Goal: Information Seeking & Learning: Find specific fact

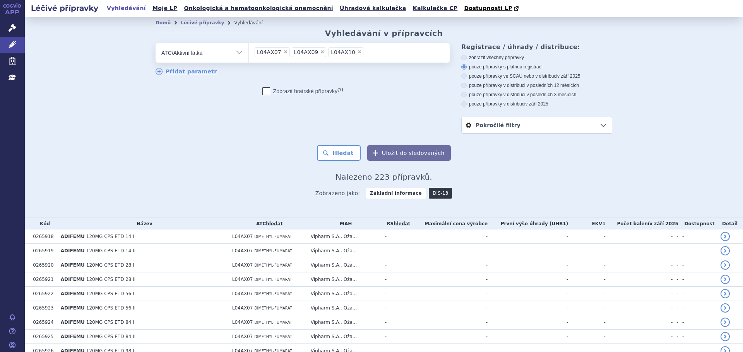
click at [432, 197] on link "DIS-13" at bounding box center [440, 193] width 23 height 11
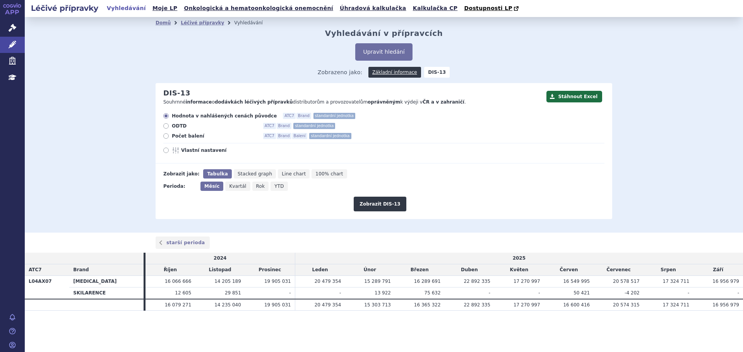
click at [191, 137] on span "Počet balení" at bounding box center [214, 136] width 85 height 6
click at [169, 137] on input "Počet balení ATC7 Brand Balení standardní jednotka" at bounding box center [166, 137] width 5 height 5
radio input "true"
click at [256, 189] on span "Rok" at bounding box center [260, 186] width 9 height 5
click at [254, 187] on input "Rok" at bounding box center [254, 184] width 5 height 5
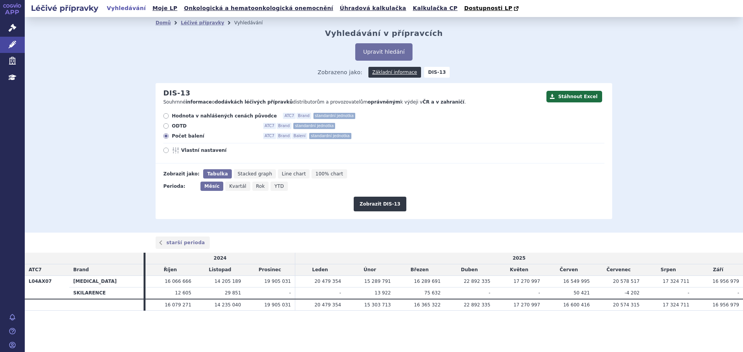
radio input "true"
click at [372, 209] on button "Zobrazit DIS-13" at bounding box center [380, 204] width 52 height 15
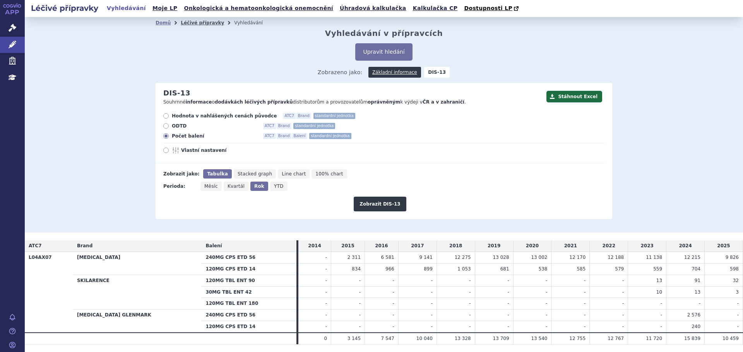
click at [193, 23] on link "Léčivé přípravky" at bounding box center [202, 22] width 43 height 5
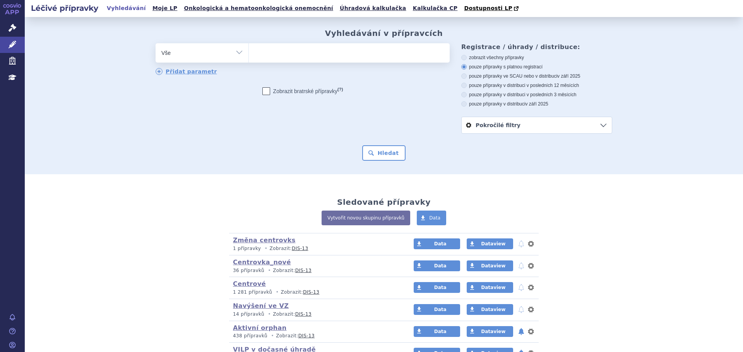
click at [236, 53] on select "Vše Přípravek/SUKL kód MAH VPOIS ATC/Aktivní látka Léková forma Síla" at bounding box center [201, 51] width 93 height 17
click at [233, 53] on select "Vše Přípravek/SUKL kód MAH VPOIS ATC/Aktivní látka Léková forma Síla" at bounding box center [201, 51] width 93 height 17
select select "filter-atc-group"
click at [155, 44] on select "Vše Přípravek/SUKL kód MAH VPOIS ATC/Aktivní látka Léková forma Síla" at bounding box center [201, 51] width 93 height 17
click at [276, 56] on ul at bounding box center [349, 51] width 201 height 16
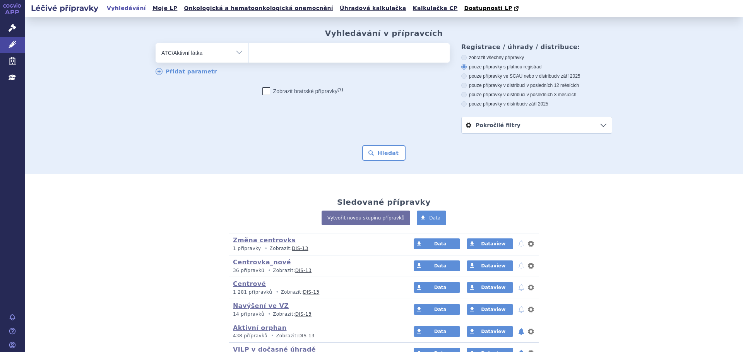
click at [249, 56] on select at bounding box center [248, 52] width 0 height 19
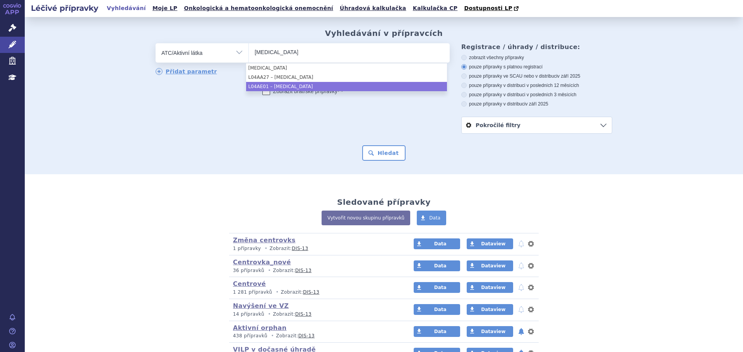
type input "[MEDICAL_DATA]"
select select "L04AE01"
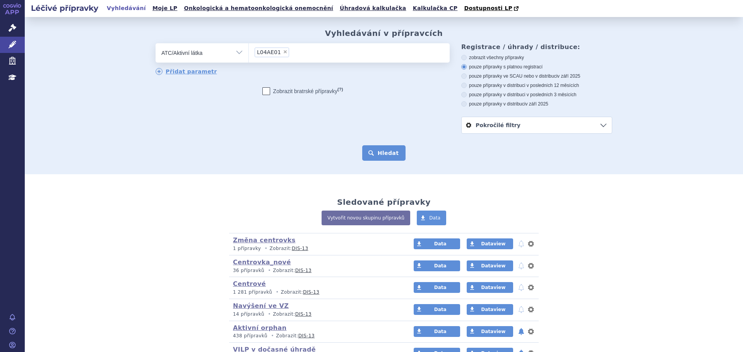
click at [381, 150] on button "Hledat" at bounding box center [384, 152] width 44 height 15
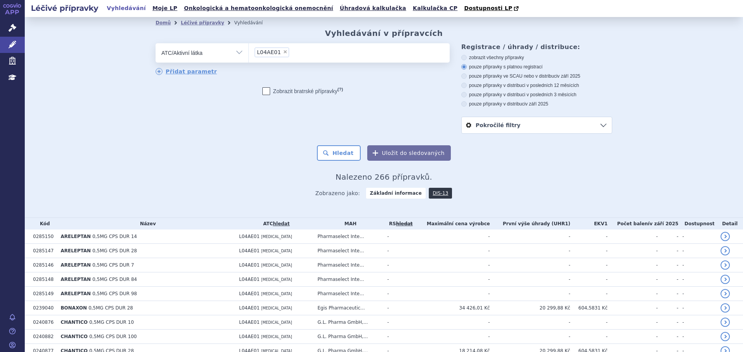
click at [511, 74] on label "pouze přípravky ve SCAU nebo v distribuci v září 2025" at bounding box center [536, 76] width 151 height 6
click at [467, 75] on input "pouze přípravky ve SCAU nebo v distribuci v září 2025" at bounding box center [464, 77] width 5 height 5
radio input "true"
click at [345, 154] on button "Hledat" at bounding box center [339, 152] width 44 height 15
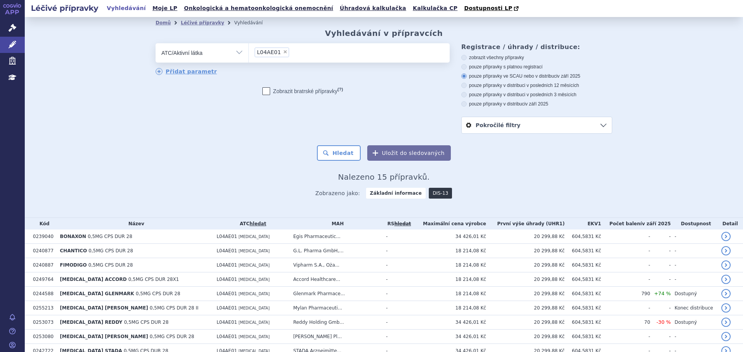
click at [434, 196] on link "DIS-13" at bounding box center [440, 193] width 23 height 11
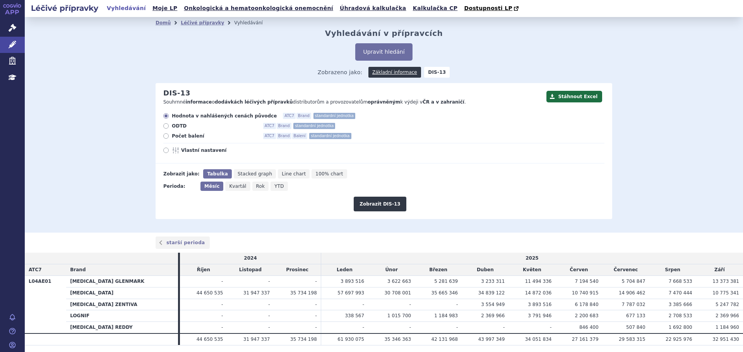
click at [189, 133] on span "Počet balení" at bounding box center [214, 136] width 85 height 6
click at [169, 135] on input "Počet balení ATC7 Brand Balení standardní jednotka" at bounding box center [166, 137] width 5 height 5
radio input "true"
click at [256, 189] on span "Rok" at bounding box center [260, 186] width 9 height 5
click at [252, 187] on input "Rok" at bounding box center [254, 184] width 5 height 5
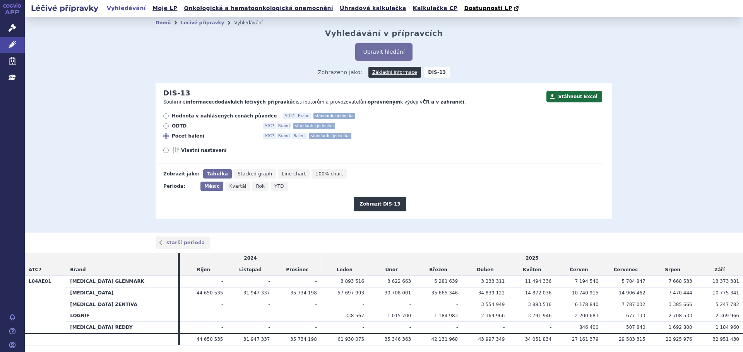
radio input "true"
click at [389, 206] on button "Zobrazit DIS-13" at bounding box center [380, 204] width 52 height 15
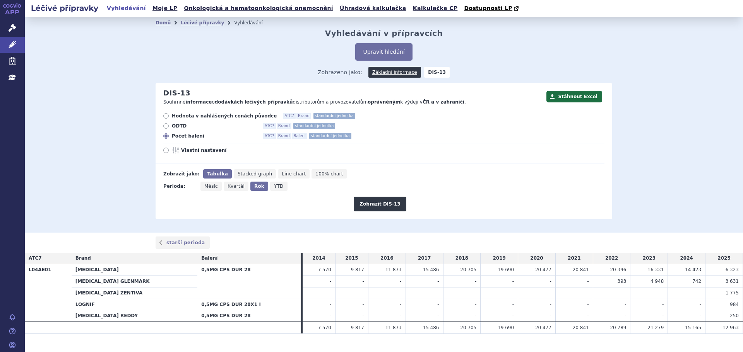
scroll to position [13, 0]
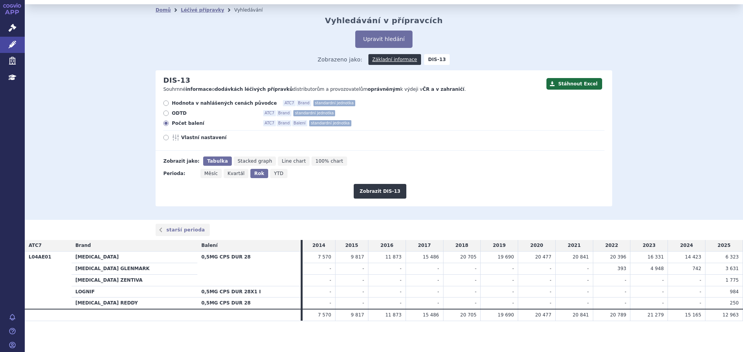
drag, startPoint x: 695, startPoint y: 268, endPoint x: 686, endPoint y: 268, distance: 9.3
click at [686, 268] on td "742" at bounding box center [687, 269] width 38 height 12
click at [187, 13] on link "Léčivé přípravky" at bounding box center [202, 9] width 43 height 5
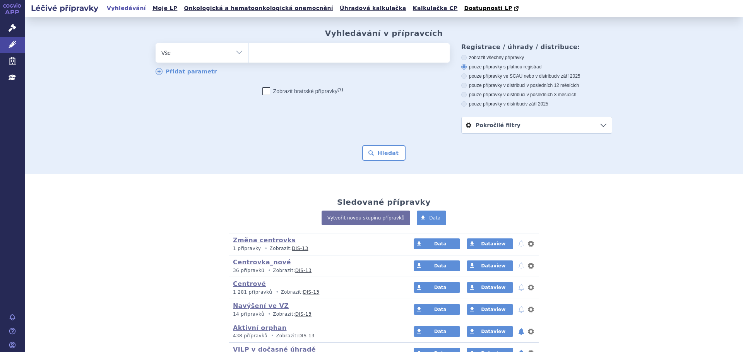
click at [264, 51] on ul at bounding box center [349, 51] width 201 height 16
click at [249, 51] on select at bounding box center [248, 52] width 0 height 19
type input "FI"
type input "FIN"
type input "FINGO"
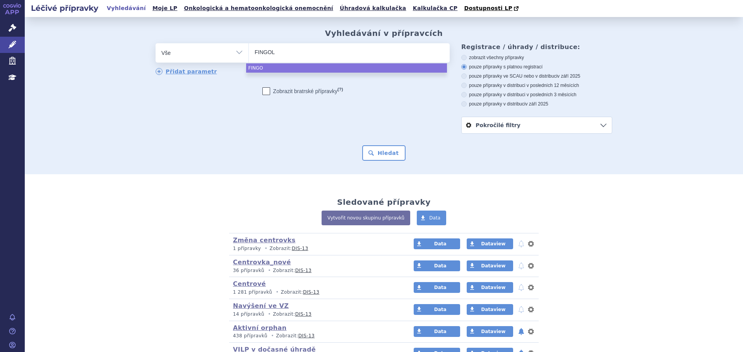
type input "FINGOLI"
type input "FINGOLIMO"
type input "FINGOLIMOD"
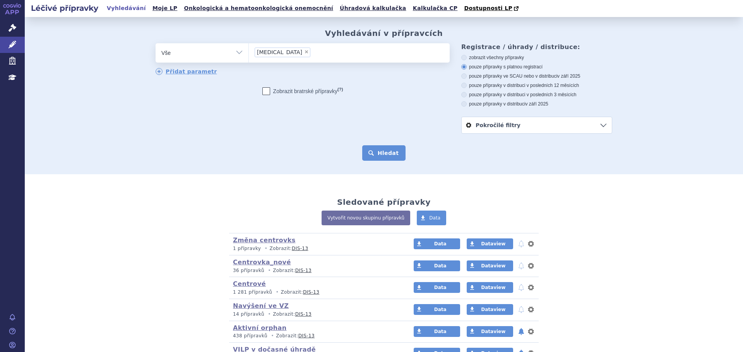
select select "FINGOLIMOD"
click at [381, 157] on button "Hledat" at bounding box center [384, 152] width 44 height 15
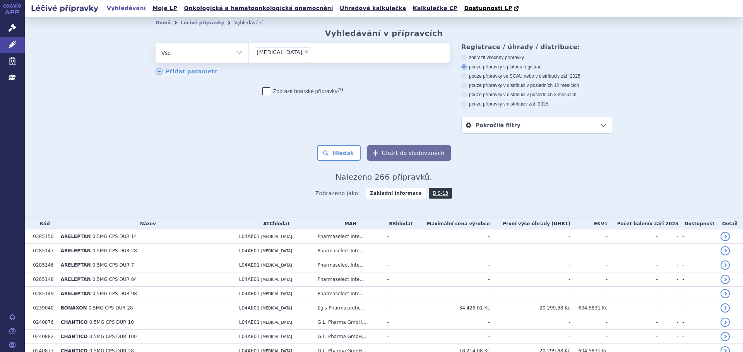
click at [494, 75] on label "pouze přípravky ve SCAU nebo v distribuci v září 2025" at bounding box center [536, 76] width 151 height 6
click at [467, 75] on input "pouze přípravky ve SCAU nebo v distribuci v září 2025" at bounding box center [464, 77] width 5 height 5
radio input "true"
click at [340, 151] on button "Hledat" at bounding box center [339, 152] width 44 height 15
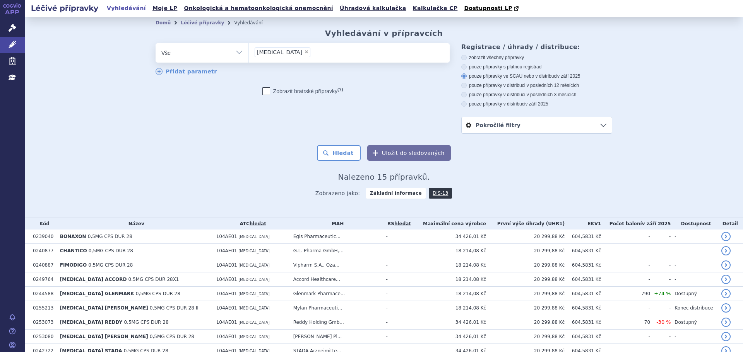
scroll to position [116, 0]
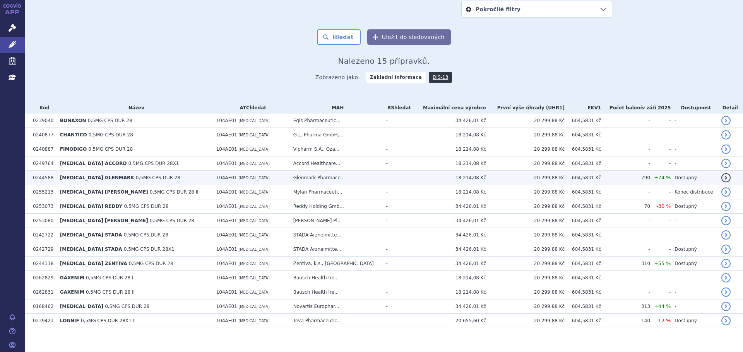
click at [147, 179] on span "0,5MG CPS DUR 28" at bounding box center [158, 177] width 44 height 5
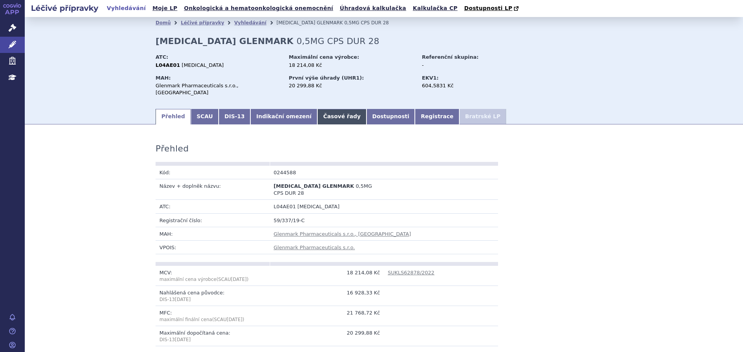
click at [324, 112] on link "Časové řady" at bounding box center [341, 116] width 49 height 15
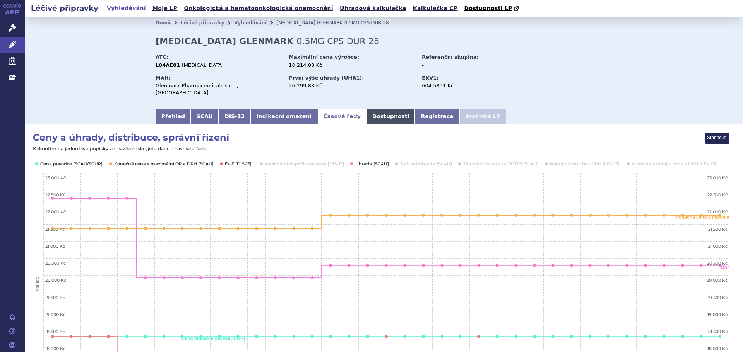
click at [369, 111] on link "Dostupnosti" at bounding box center [390, 116] width 49 height 15
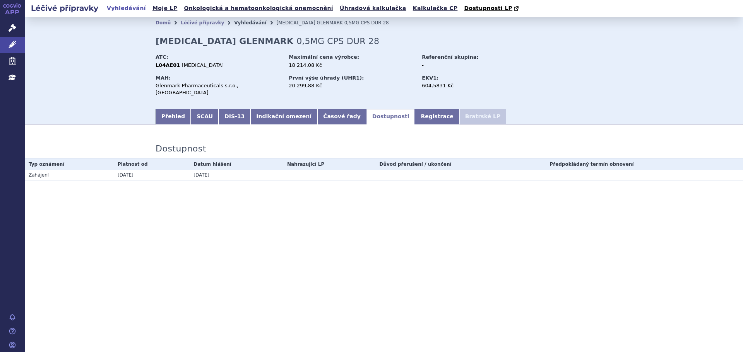
click at [242, 21] on link "Vyhledávání" at bounding box center [250, 22] width 32 height 5
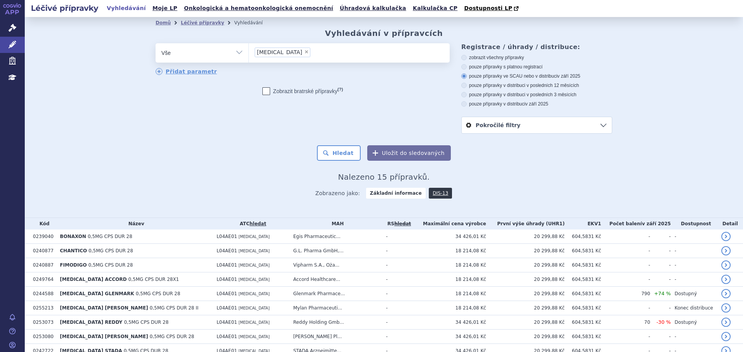
click at [304, 52] on span "×" at bounding box center [306, 52] width 5 height 5
click at [249, 52] on select "FINGOLIMOD" at bounding box center [248, 52] width 0 height 19
select select
click at [292, 53] on ul at bounding box center [349, 51] width 201 height 16
click at [249, 53] on select "FINGOLIMOD" at bounding box center [248, 52] width 0 height 19
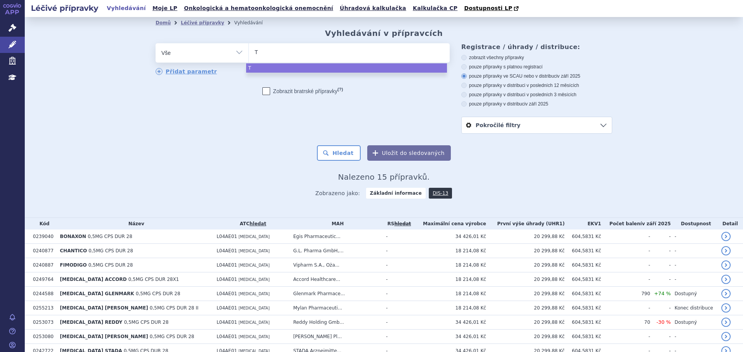
type input "TE"
type input "TEC"
type input "TECF"
type input "TECFI"
type input "TECFIDE"
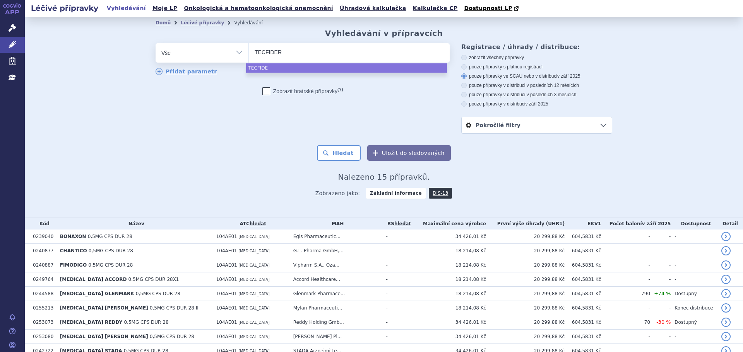
type input "TECFIDERA"
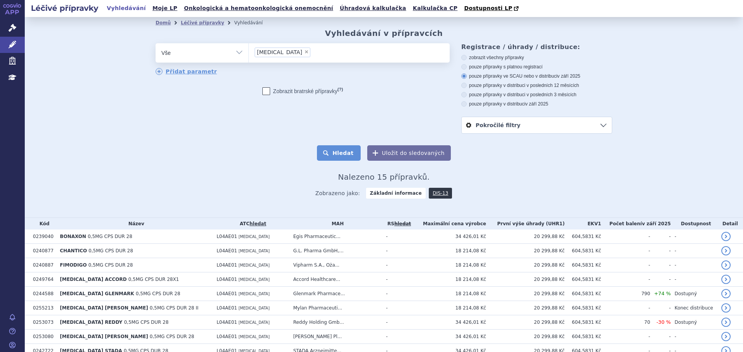
select select "TECFIDERA"
click at [338, 155] on button "Hledat" at bounding box center [339, 152] width 44 height 15
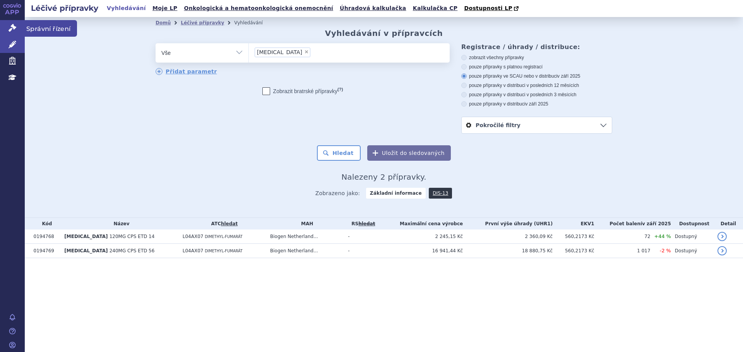
click at [13, 27] on icon at bounding box center [13, 28] width 8 height 8
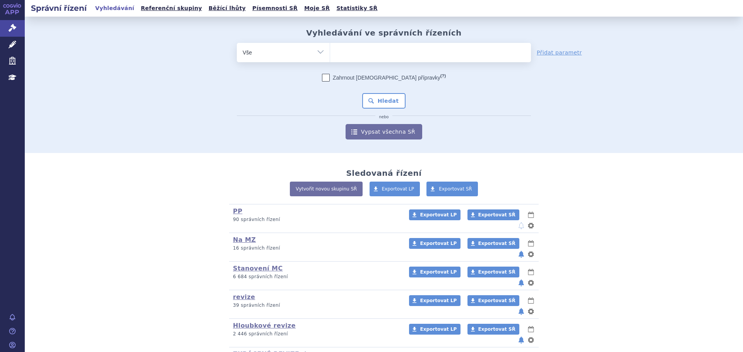
click at [340, 58] on ul at bounding box center [430, 51] width 201 height 16
click at [330, 58] on select at bounding box center [330, 52] width 0 height 19
click at [349, 55] on ul at bounding box center [430, 51] width 201 height 16
click at [330, 55] on select at bounding box center [330, 52] width 0 height 19
click at [375, 53] on ul at bounding box center [430, 51] width 201 height 16
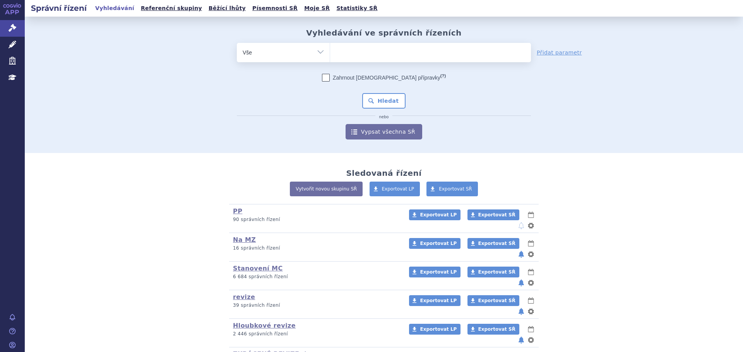
click at [330, 53] on select at bounding box center [330, 52] width 0 height 19
type input "fi"
type input "fing"
type input "fingo"
type input "fingoli"
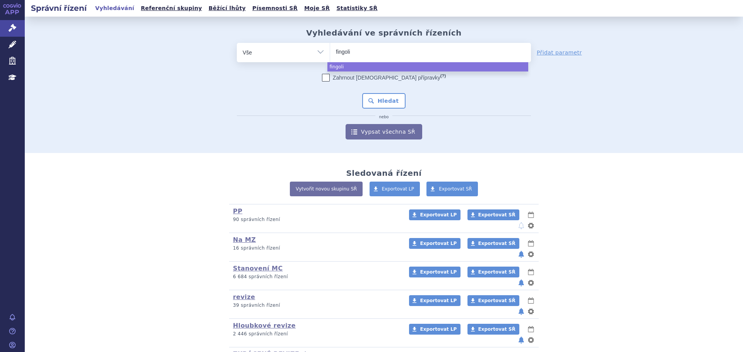
type input "fingolim"
type input "[MEDICAL_DATA]"
select select "fingolimod"
click at [384, 98] on button "Hledat" at bounding box center [384, 100] width 44 height 15
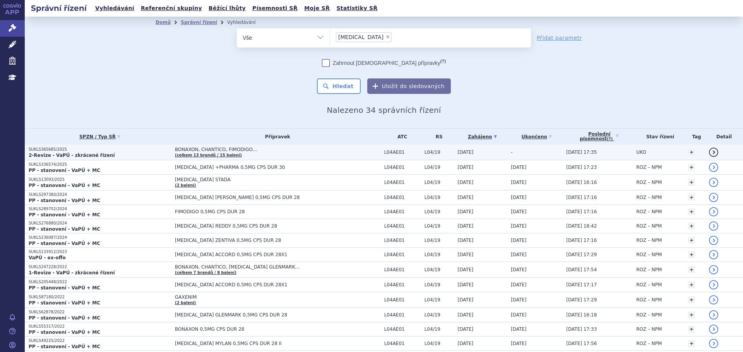
click at [352, 152] on span "BONAXON, CHANTICO, FIMODIGO…" at bounding box center [271, 149] width 193 height 5
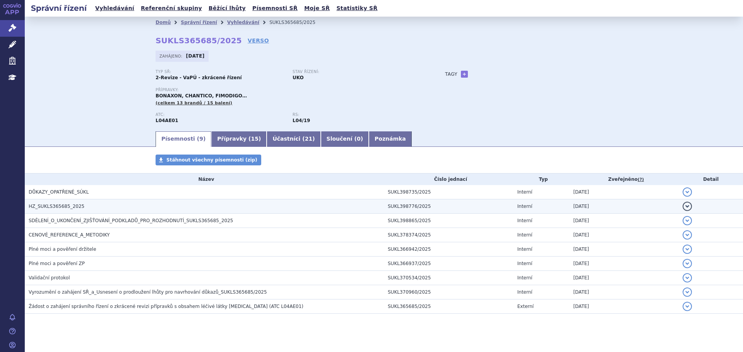
click at [79, 207] on h3 "HZ_SUKLS365685_2025" at bounding box center [206, 207] width 355 height 8
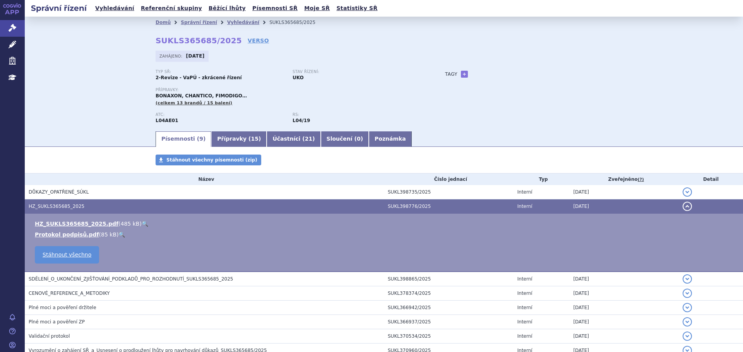
click at [142, 224] on link "🔍" at bounding box center [145, 224] width 7 height 6
click at [72, 104] on div "Domů Správní řízení Vyhledávání SUKLS365685/2025 SUKLS365685/2025 VERSO [GEOGRA…" at bounding box center [384, 74] width 718 height 114
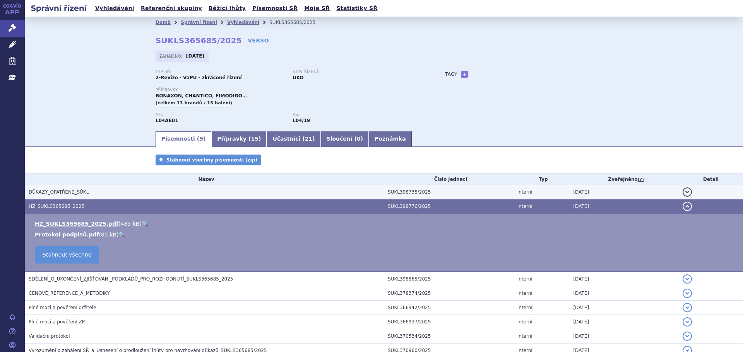
click at [58, 193] on span "DŮKAZY_OPATŘENÉ_SÚKL" at bounding box center [59, 192] width 60 height 5
